Goal: Task Accomplishment & Management: Manage account settings

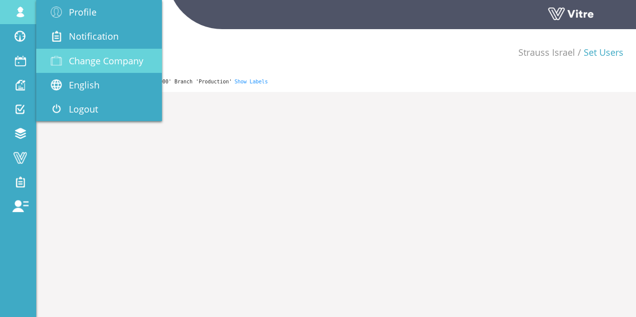
click at [128, 68] on link "Change Company" at bounding box center [99, 61] width 126 height 24
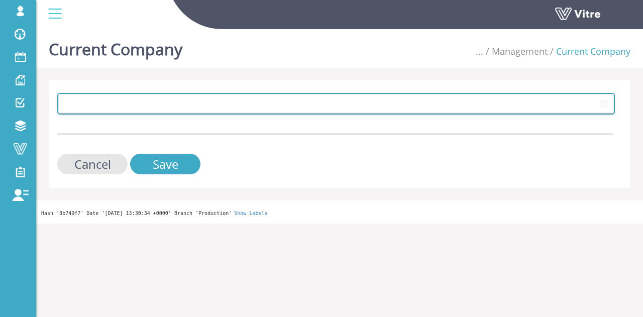
click at [157, 110] on span at bounding box center [327, 103] width 537 height 18
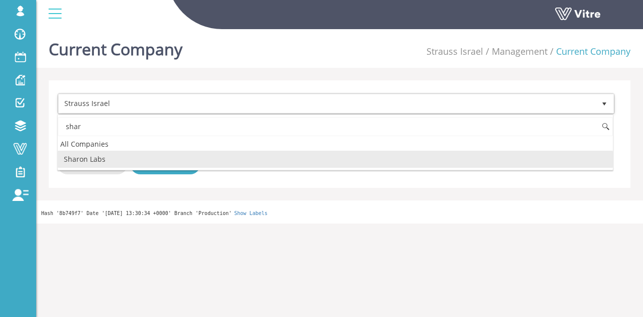
click at [113, 158] on li "Sharon Labs" at bounding box center [335, 159] width 555 height 17
type input "shar"
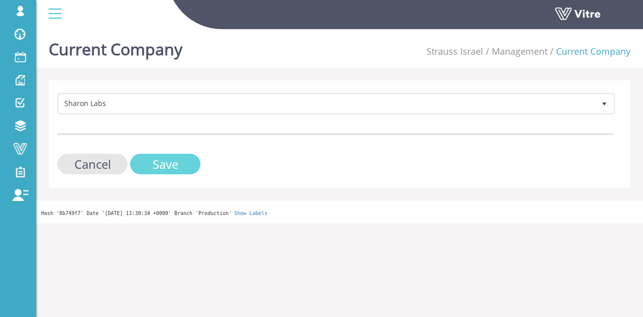
click at [183, 165] on input "Save" at bounding box center [165, 164] width 70 height 21
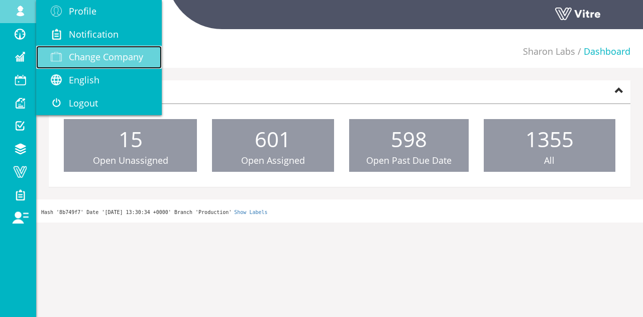
click at [102, 54] on span "Change Company" at bounding box center [106, 57] width 74 height 12
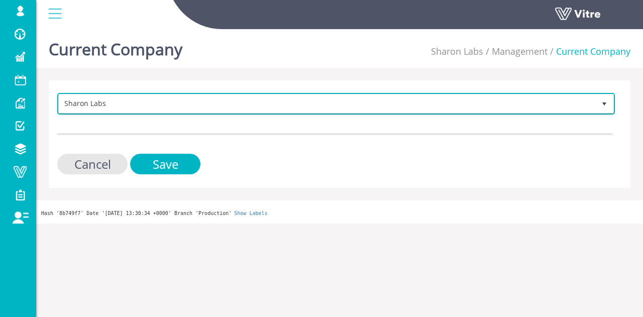
click at [164, 106] on span "Sharon Labs" at bounding box center [327, 103] width 537 height 18
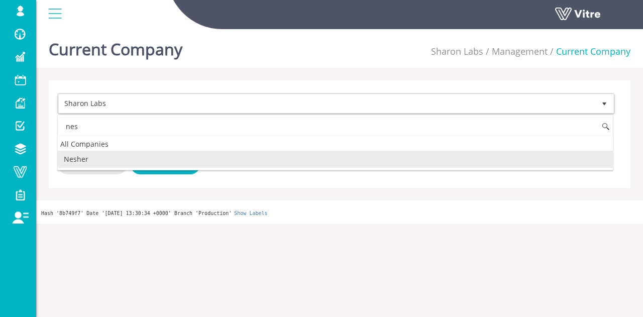
type input "nes"
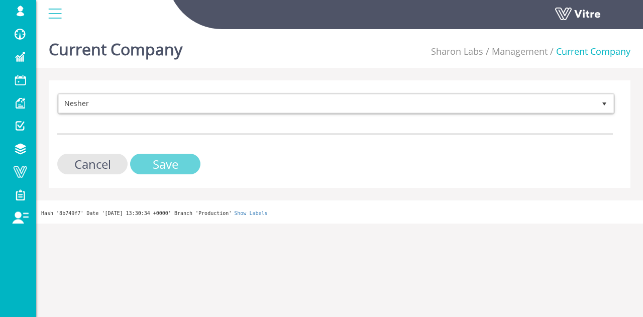
click at [162, 167] on input "Save" at bounding box center [165, 164] width 70 height 21
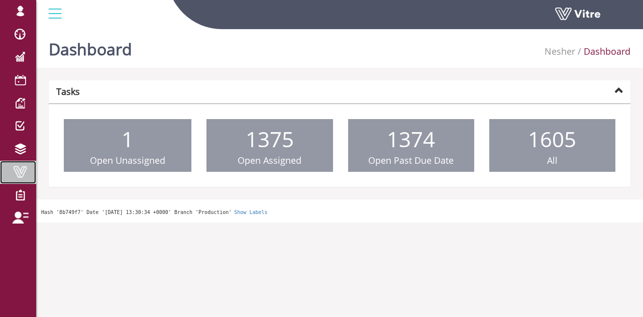
click at [20, 172] on span at bounding box center [20, 172] width 25 height 12
